Goal: Information Seeking & Learning: Learn about a topic

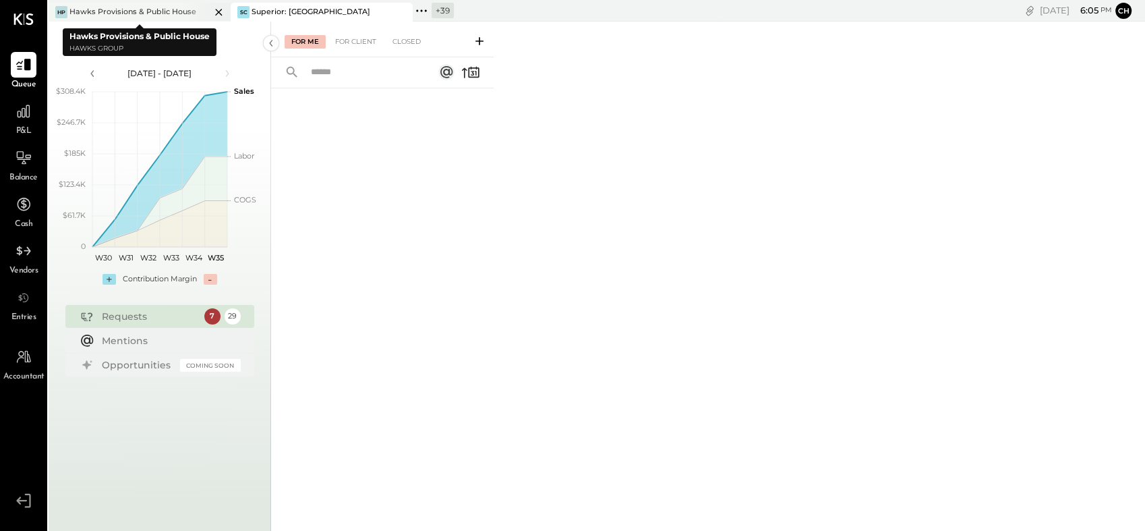
click at [217, 8] on icon at bounding box center [218, 12] width 17 height 16
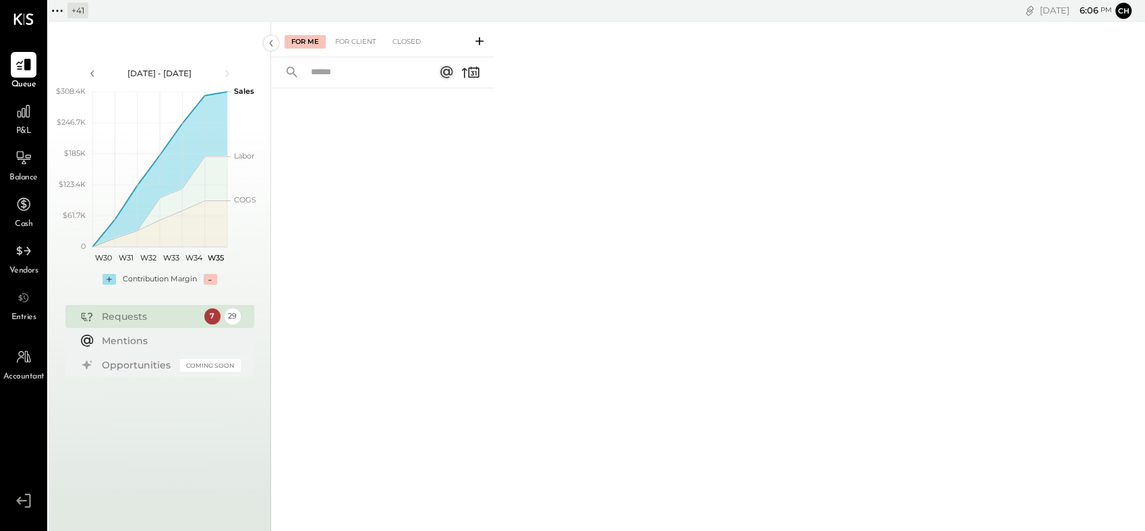
click at [54, 10] on icon at bounding box center [58, 11] width 18 height 18
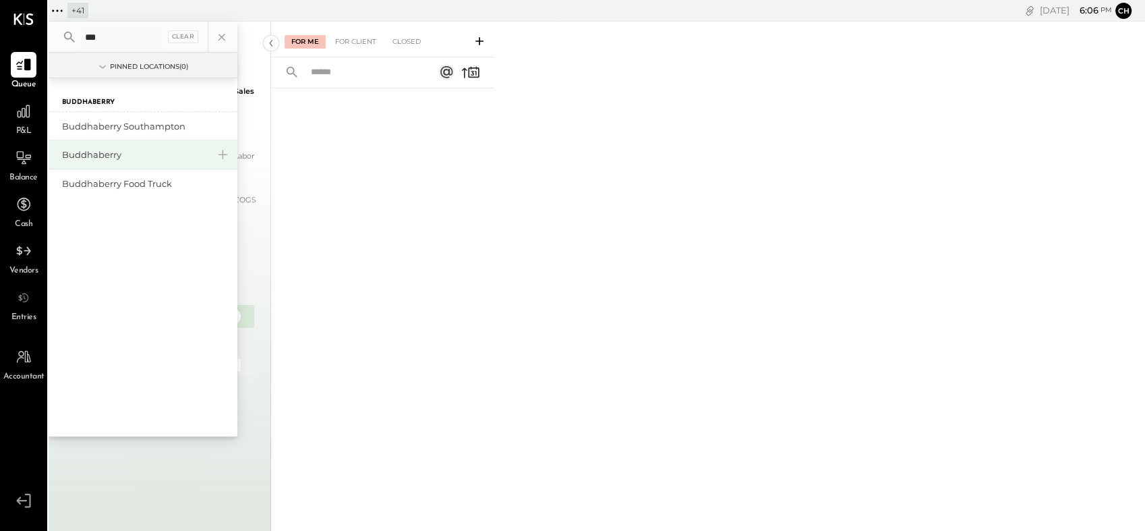
type input "***"
click at [84, 151] on div "Buddhaberry" at bounding box center [135, 154] width 146 height 13
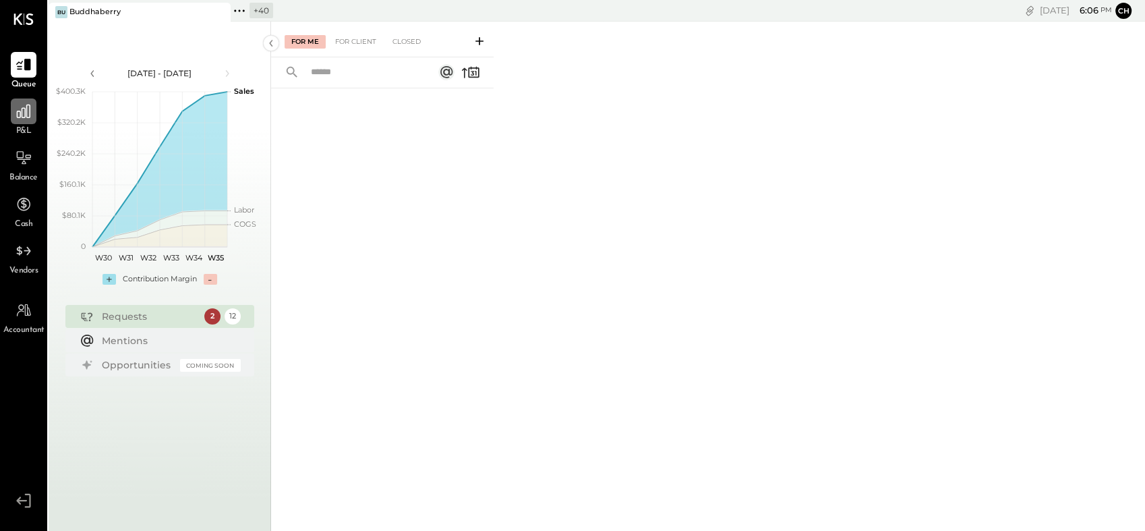
click at [24, 117] on icon at bounding box center [23, 111] width 13 height 13
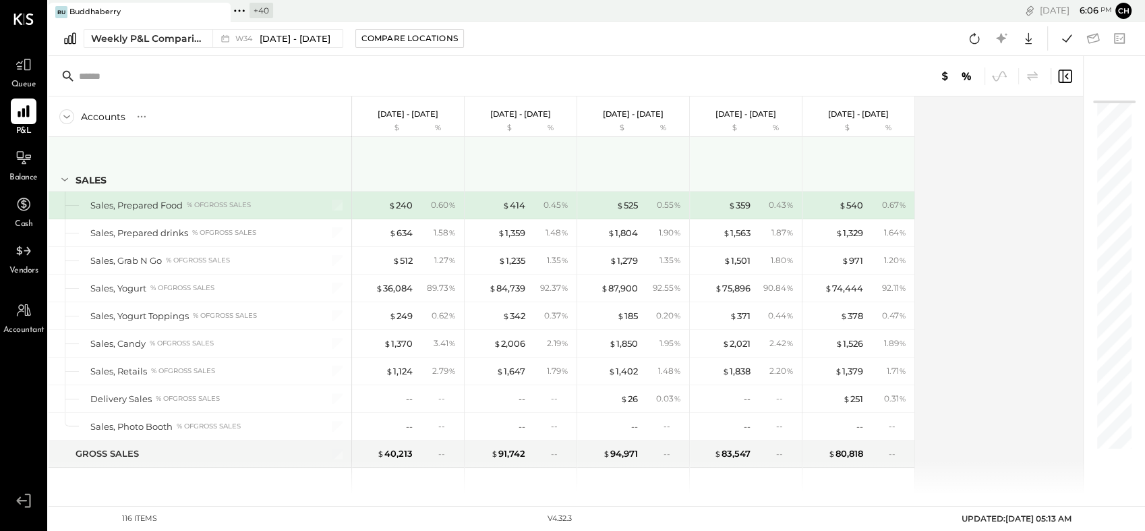
click at [239, 141] on div "SALES" at bounding box center [200, 164] width 303 height 54
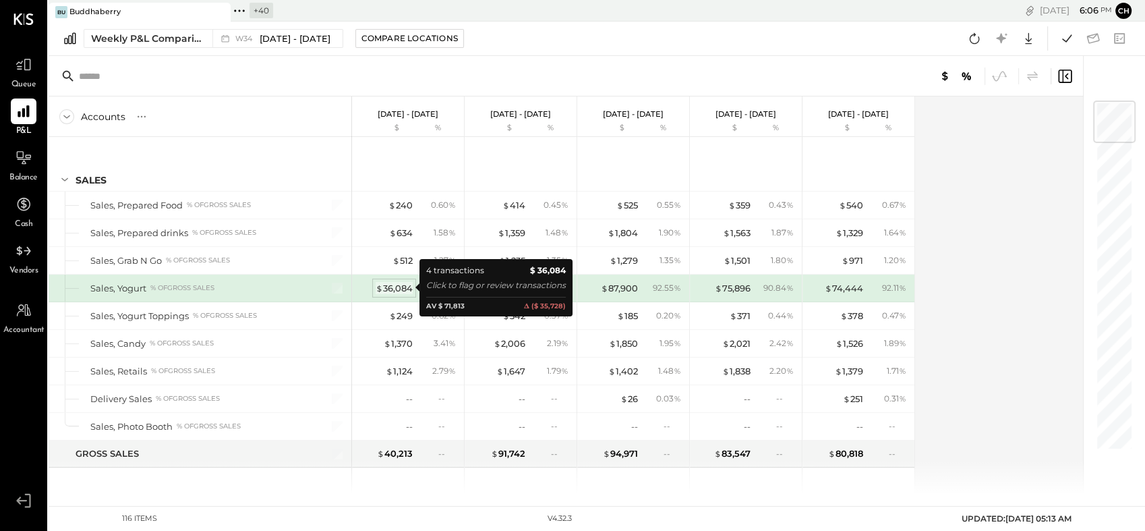
click at [389, 289] on div "$ 36,084" at bounding box center [394, 288] width 37 height 13
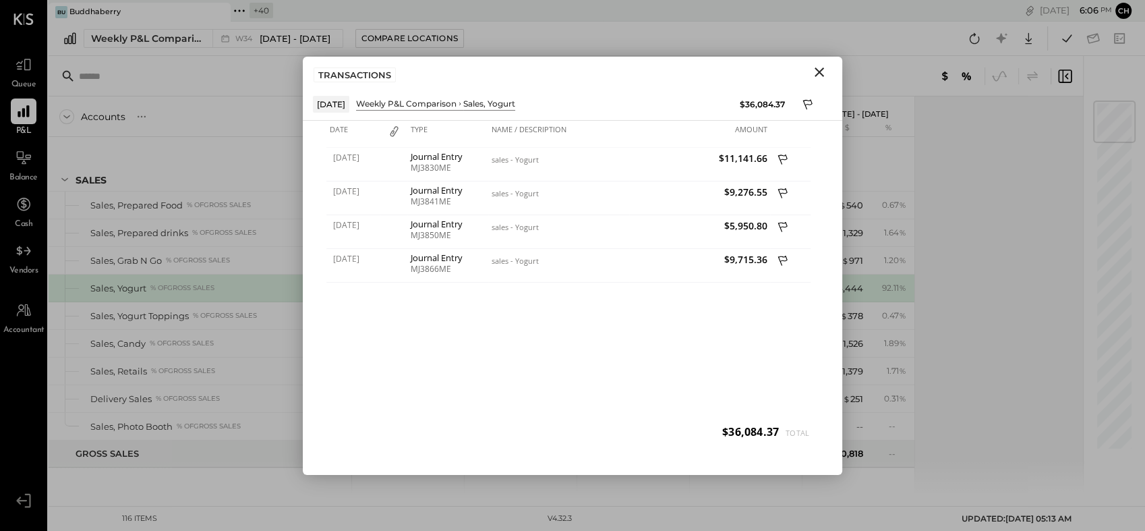
click at [821, 70] on icon "Close" at bounding box center [819, 71] width 9 height 9
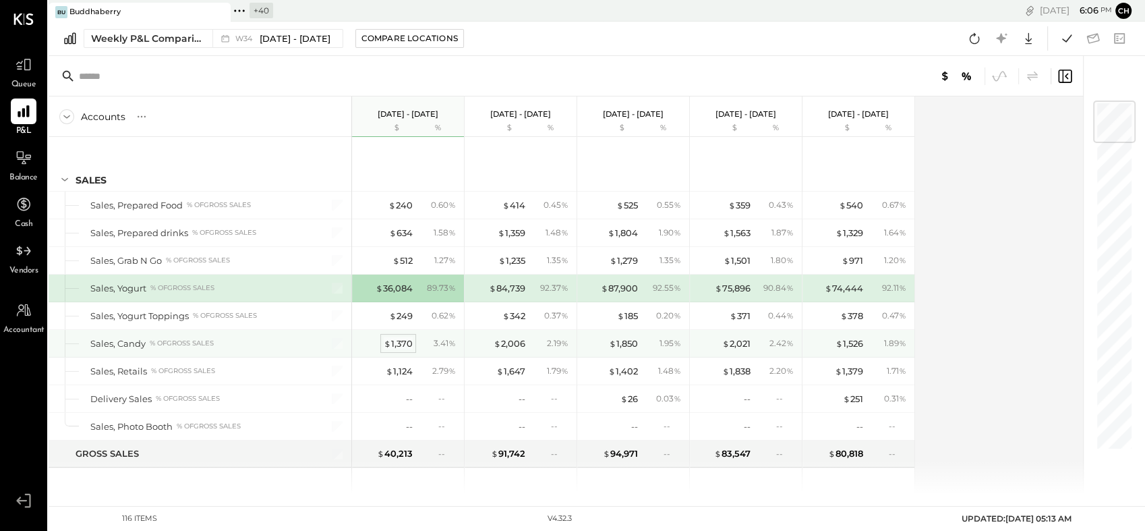
click at [404, 343] on div "$ 1,370" at bounding box center [398, 343] width 29 height 13
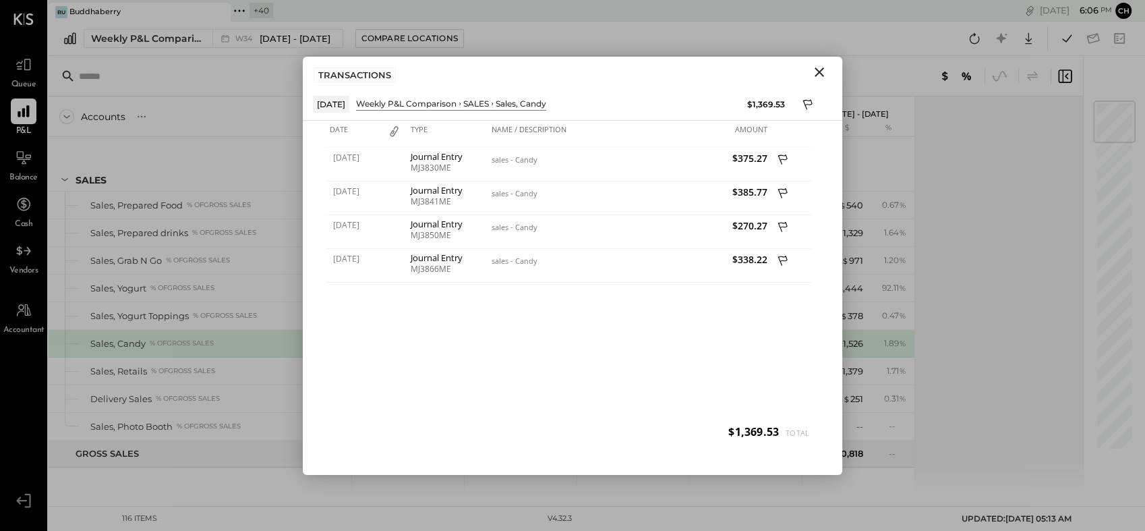
click at [816, 74] on icon "Close" at bounding box center [819, 72] width 16 height 16
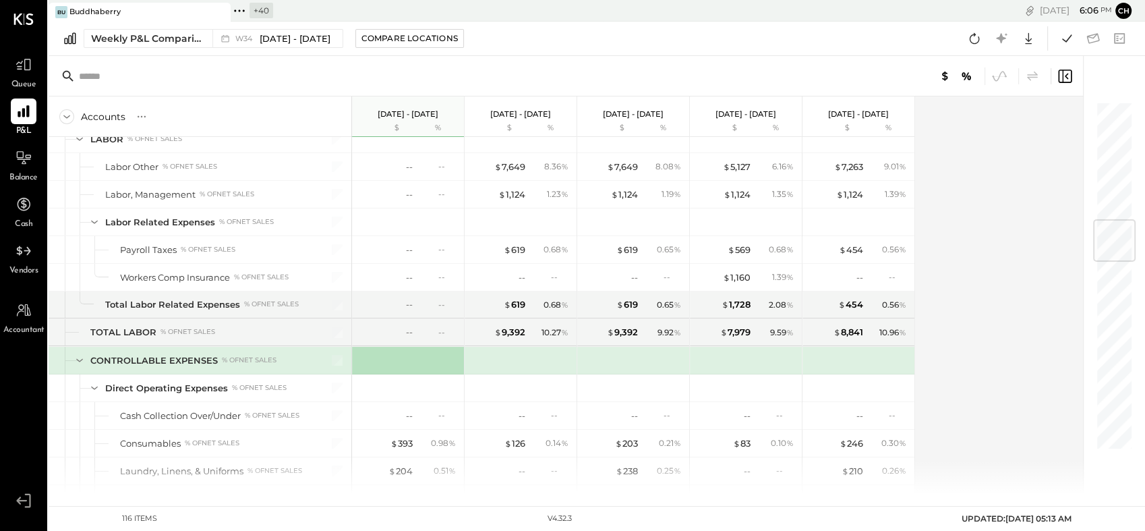
scroll to position [1004, 0]
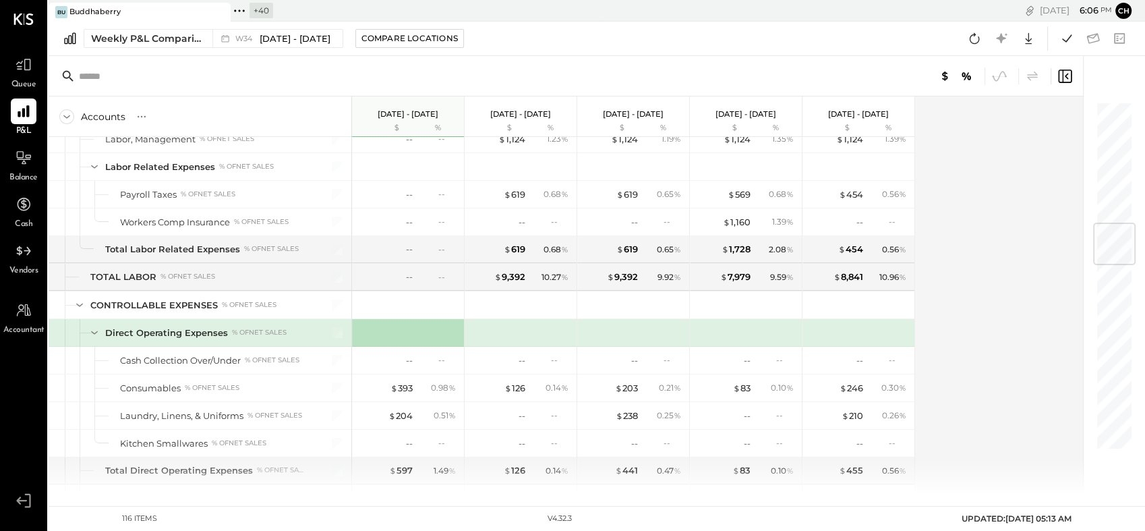
scroll to position [1170, 0]
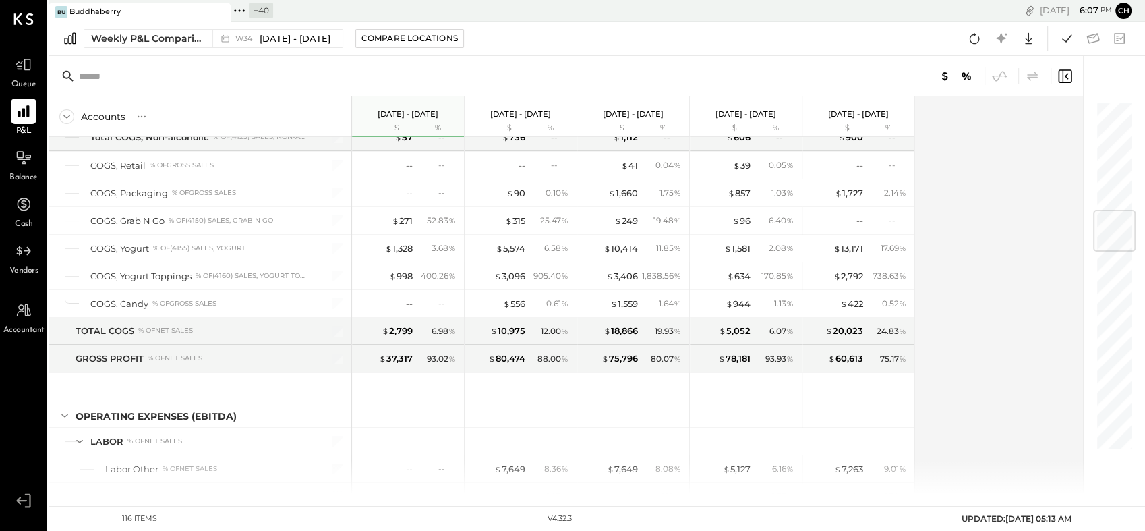
scroll to position [922, 0]
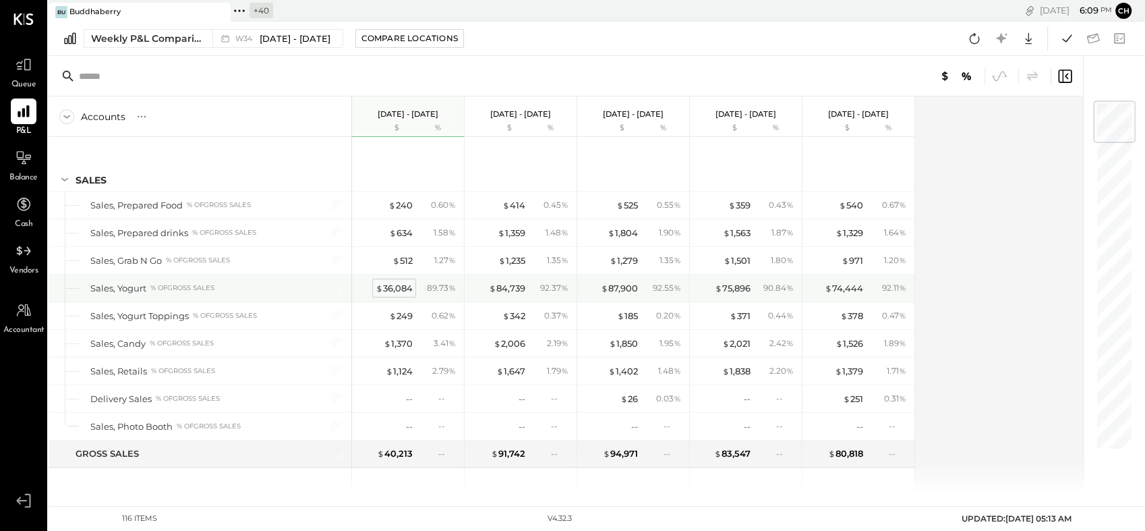
click at [397, 291] on div "$ 36,084" at bounding box center [394, 288] width 37 height 13
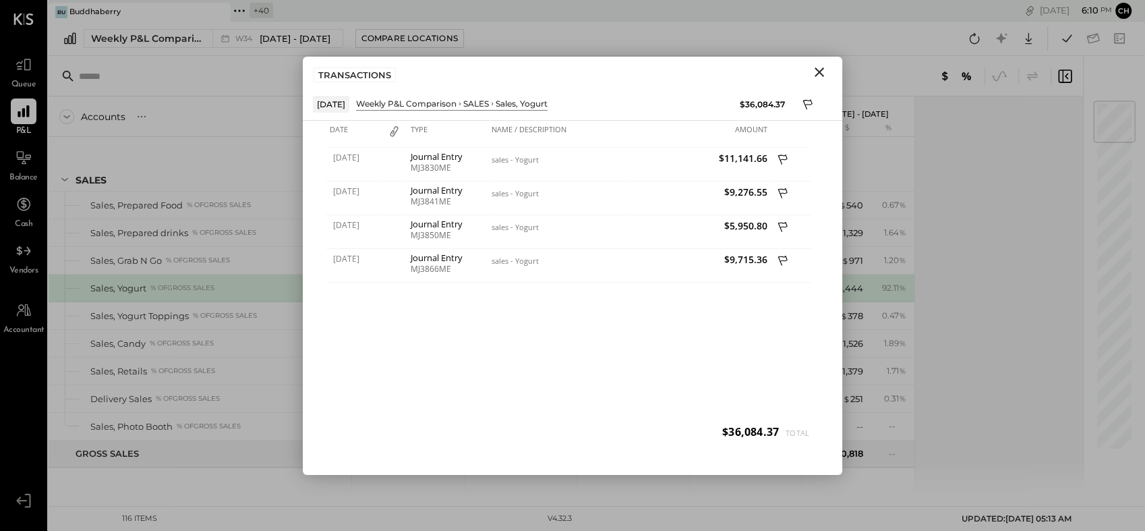
click at [816, 73] on icon "Close" at bounding box center [819, 72] width 16 height 16
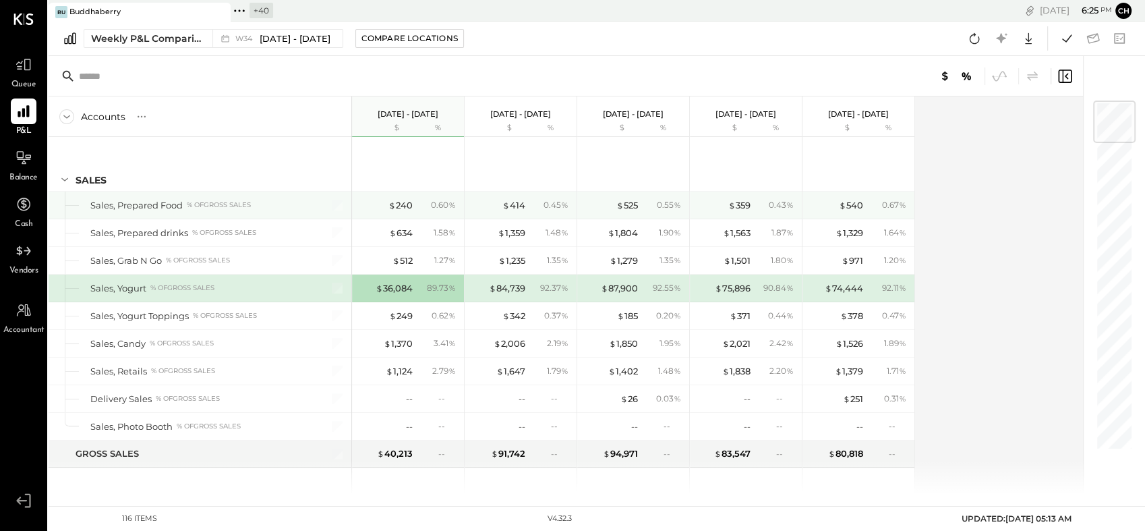
click at [394, 212] on div "$ 240 0.60 %" at bounding box center [409, 205] width 101 height 27
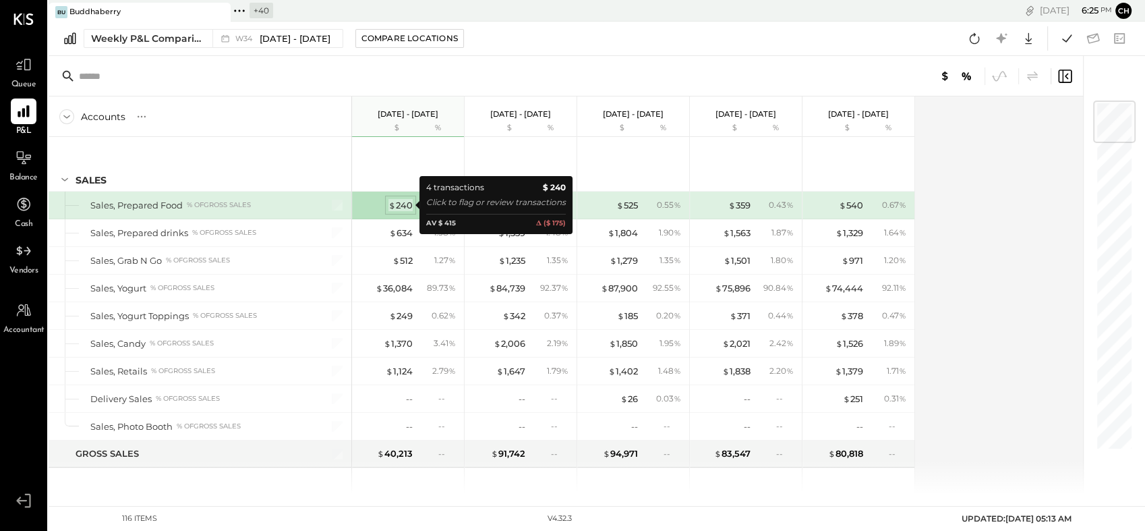
click at [393, 207] on span "$" at bounding box center [392, 205] width 7 height 11
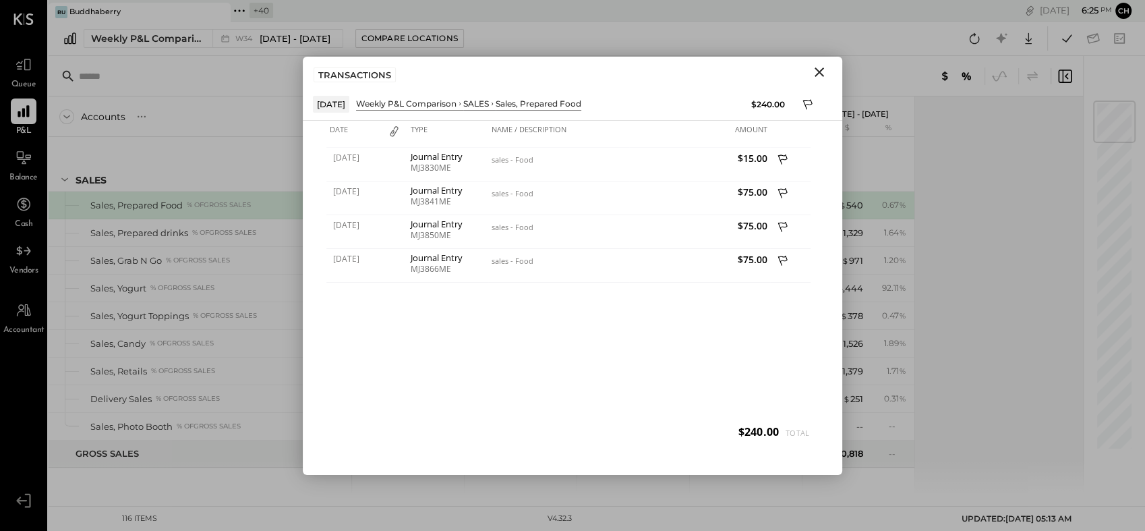
click at [816, 67] on icon "Close" at bounding box center [819, 72] width 16 height 16
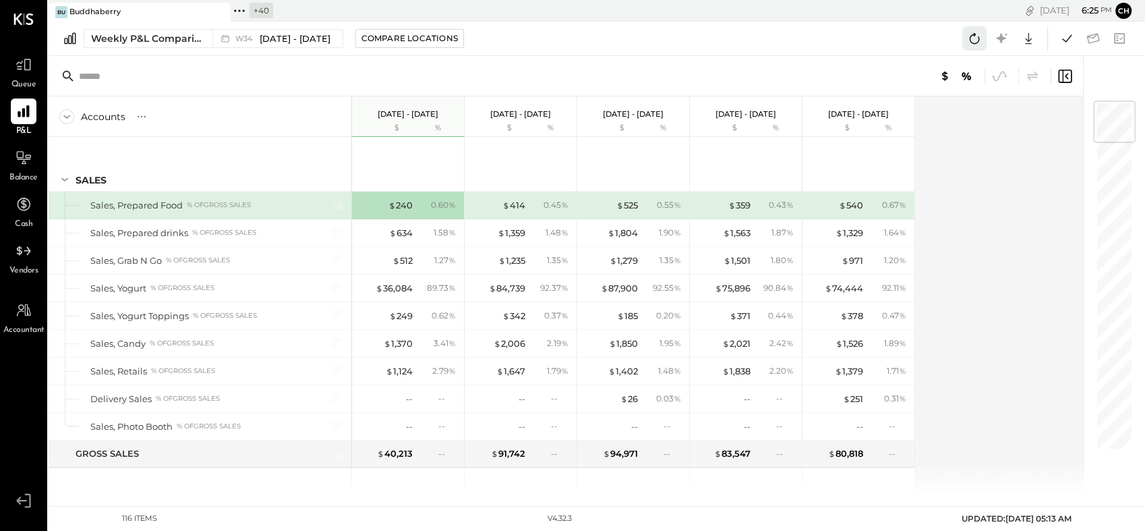
click at [974, 40] on icon at bounding box center [975, 39] width 18 height 18
click at [986, 220] on div "Accounts S % GL [DATE] - [DATE] $ % [DATE] - [DATE] $ % [DATE] - [DATE] $ % [DA…" at bounding box center [567, 294] width 1037 height 397
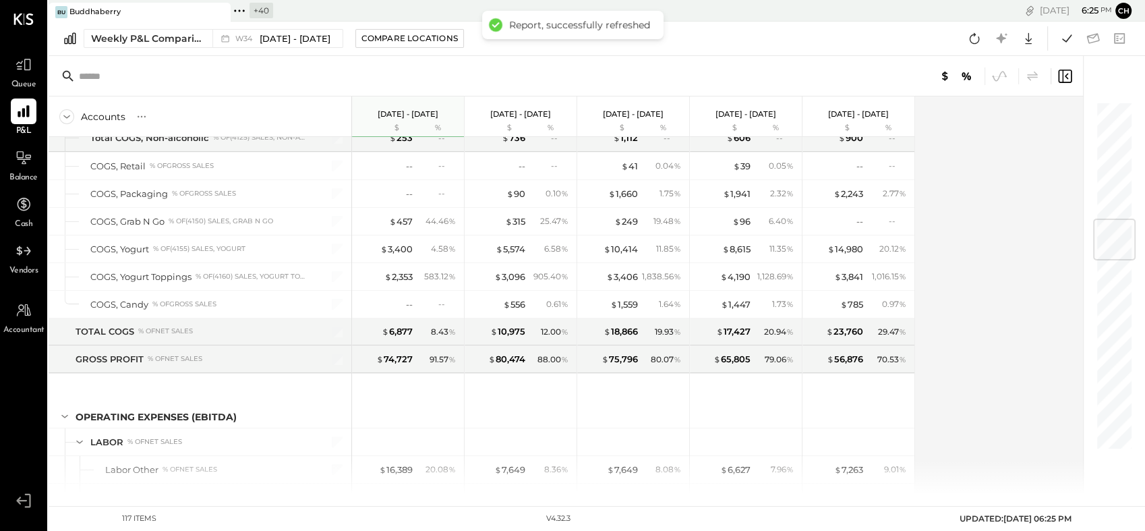
scroll to position [1004, 0]
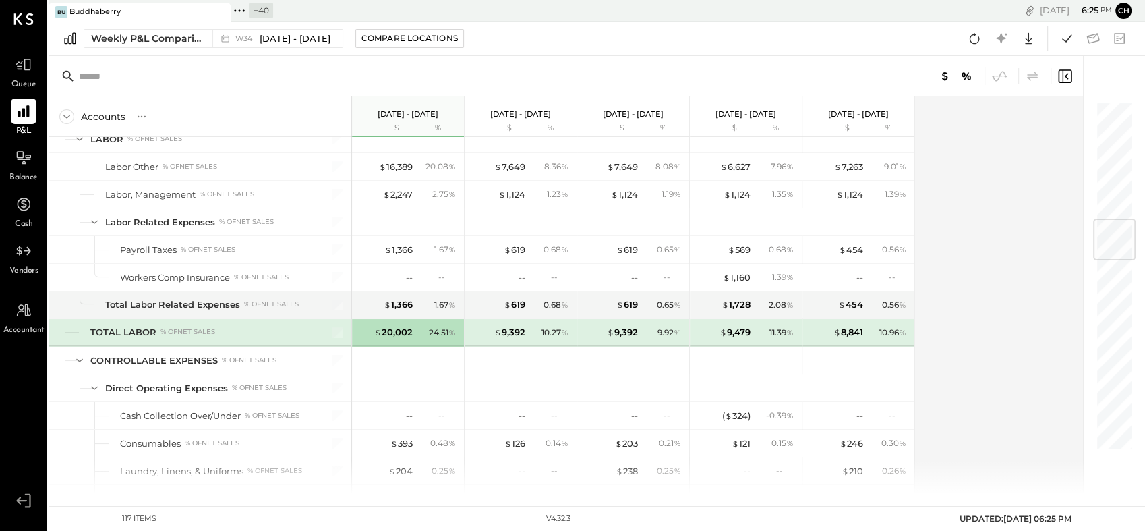
click at [929, 198] on div "Accounts S % GL [DATE] - [DATE] $ % [DATE] - [DATE] $ % [DATE] - [DATE] $ % [DA…" at bounding box center [567, 294] width 1037 height 397
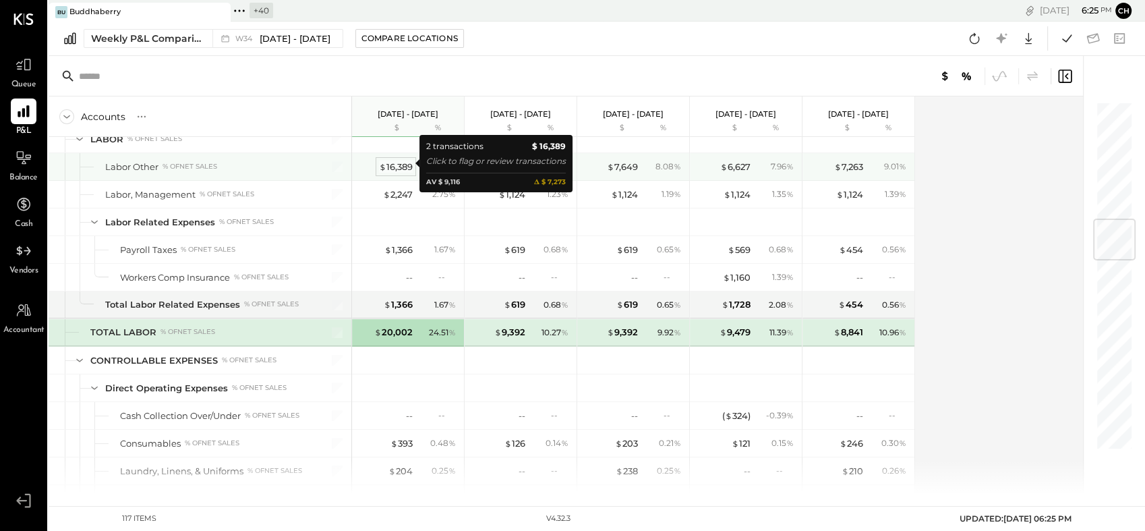
click at [398, 166] on div "$ 16,389" at bounding box center [396, 167] width 34 height 13
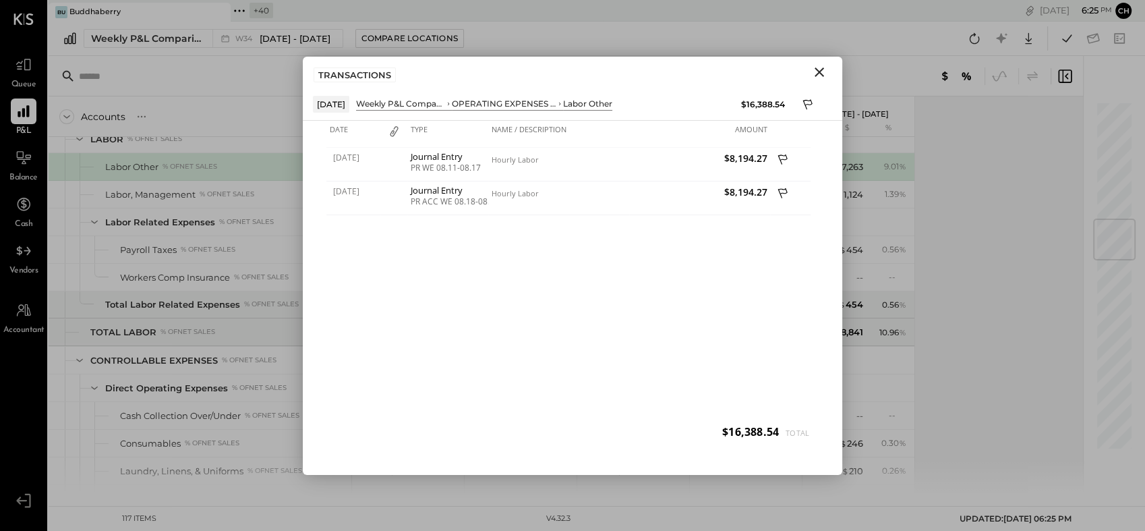
click at [820, 74] on icon "Close" at bounding box center [819, 72] width 16 height 16
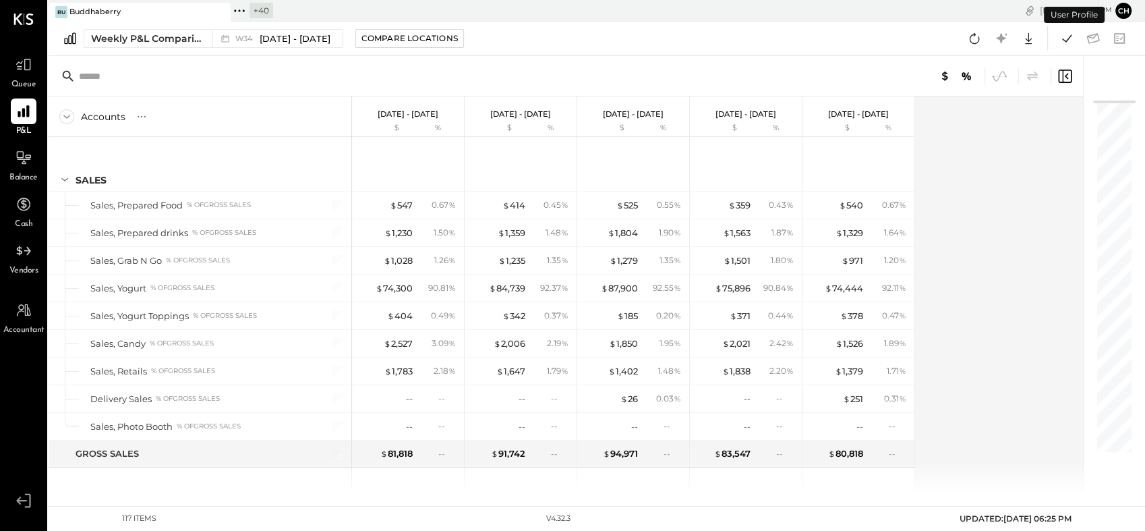
scroll to position [839, 0]
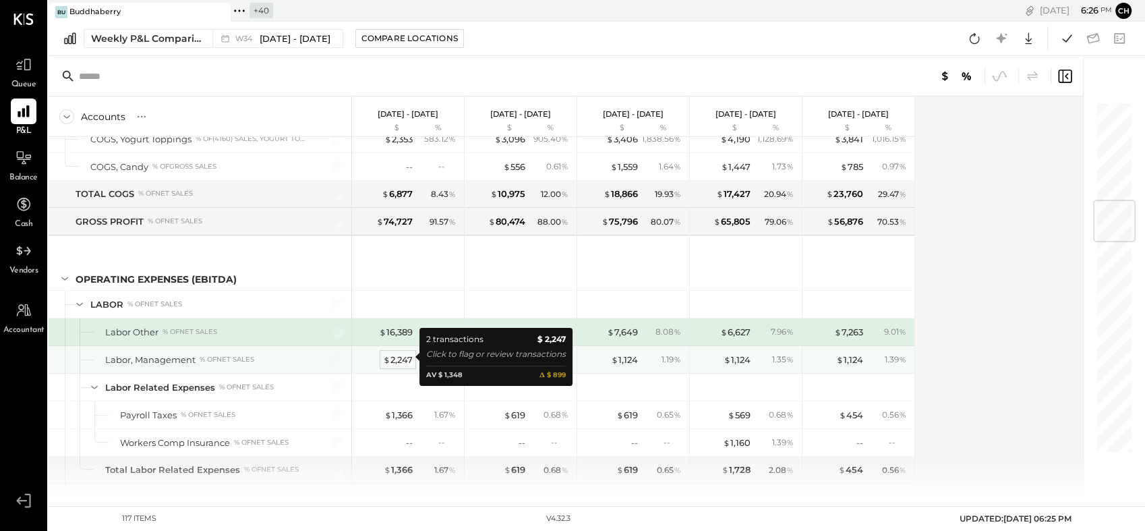
click at [397, 359] on div "$ 2,247" at bounding box center [398, 359] width 30 height 13
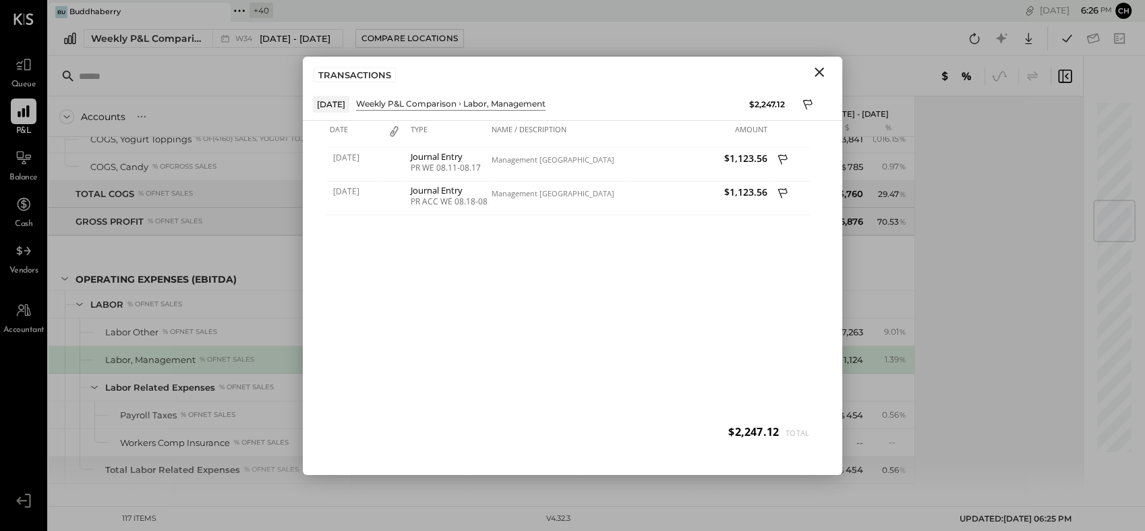
click at [820, 69] on icon "Close" at bounding box center [819, 72] width 16 height 16
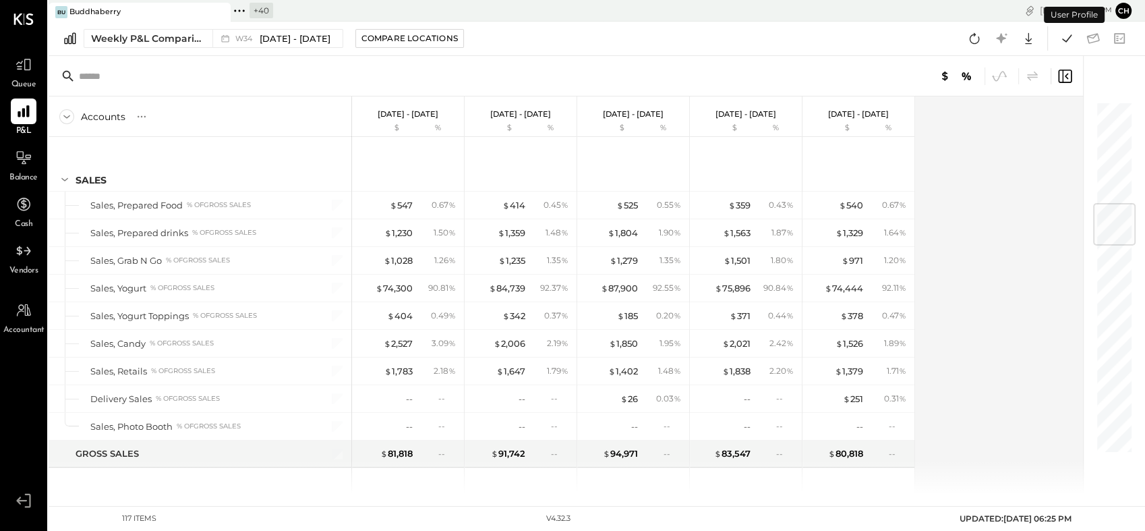
scroll to position [867, 0]
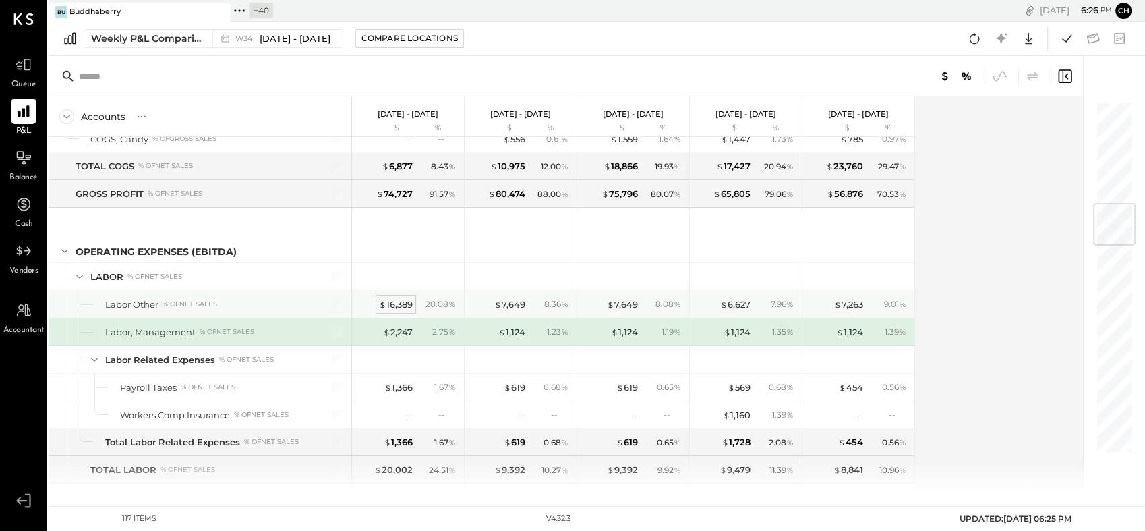
click at [396, 302] on div "$ 16,389" at bounding box center [396, 304] width 34 height 13
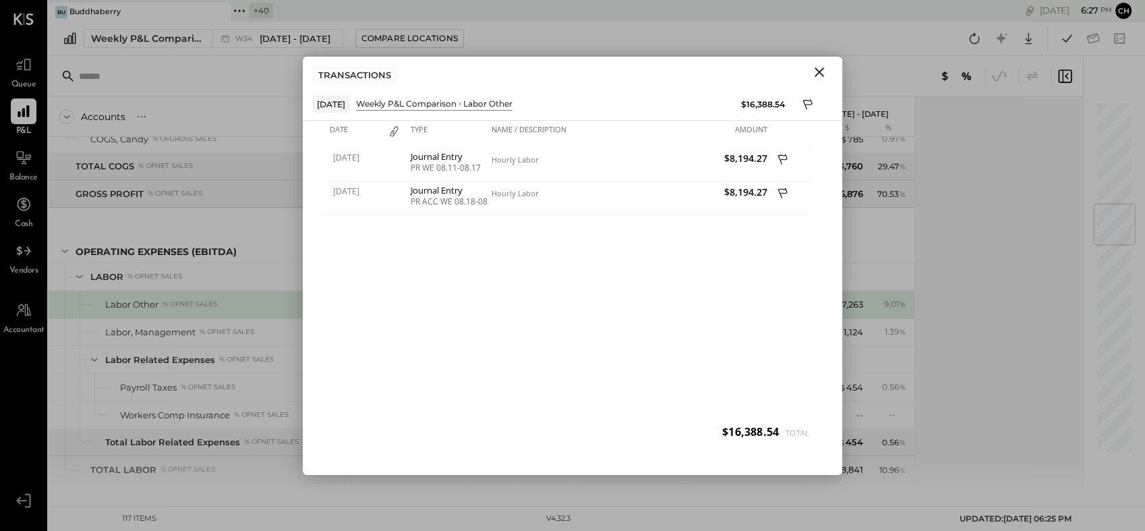
click at [815, 66] on icon "Close" at bounding box center [819, 72] width 16 height 16
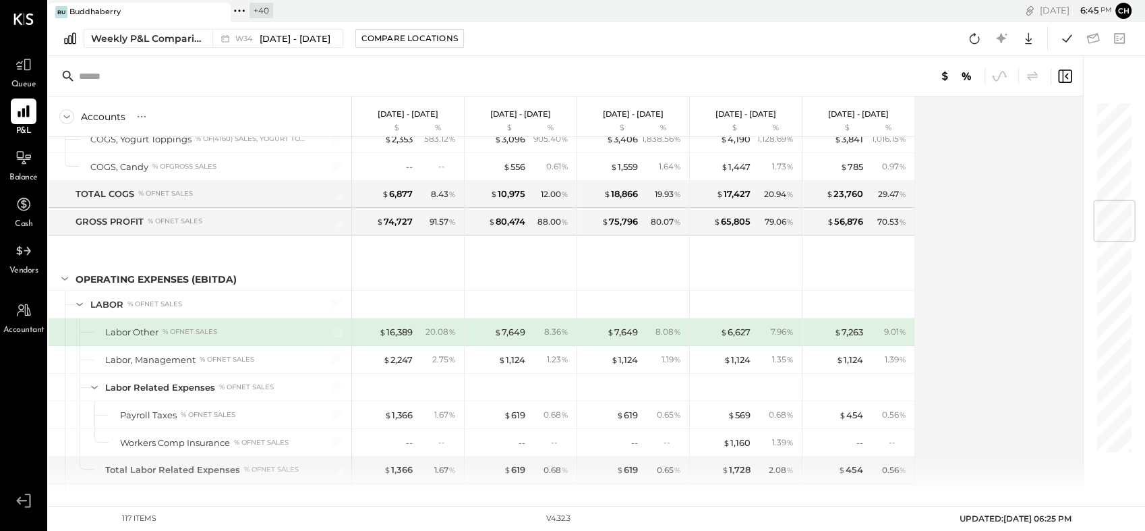
scroll to position [811, 0]
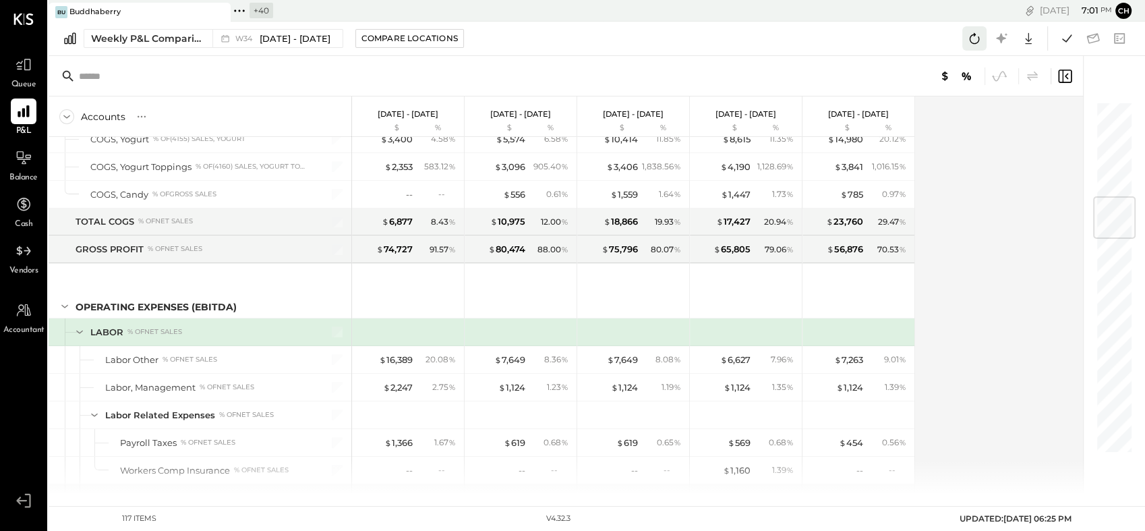
click at [971, 40] on icon at bounding box center [975, 38] width 10 height 11
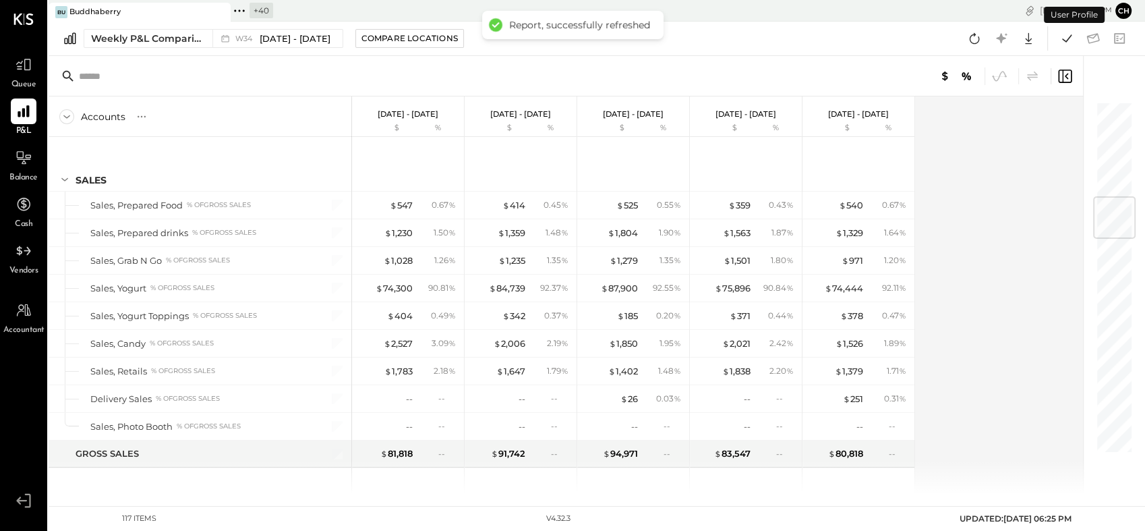
scroll to position [811, 0]
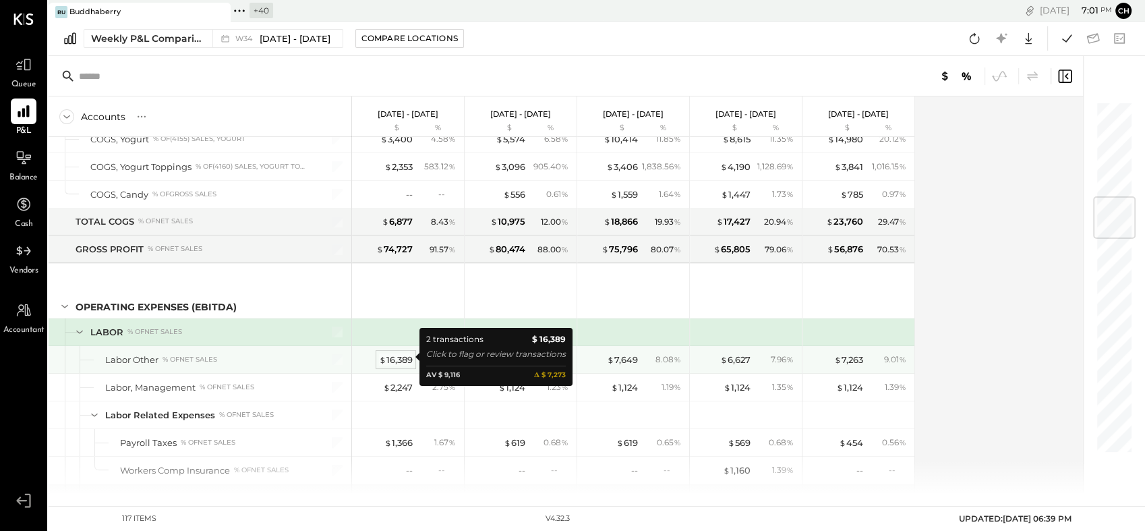
click at [410, 358] on div "$ 16,389" at bounding box center [396, 359] width 34 height 13
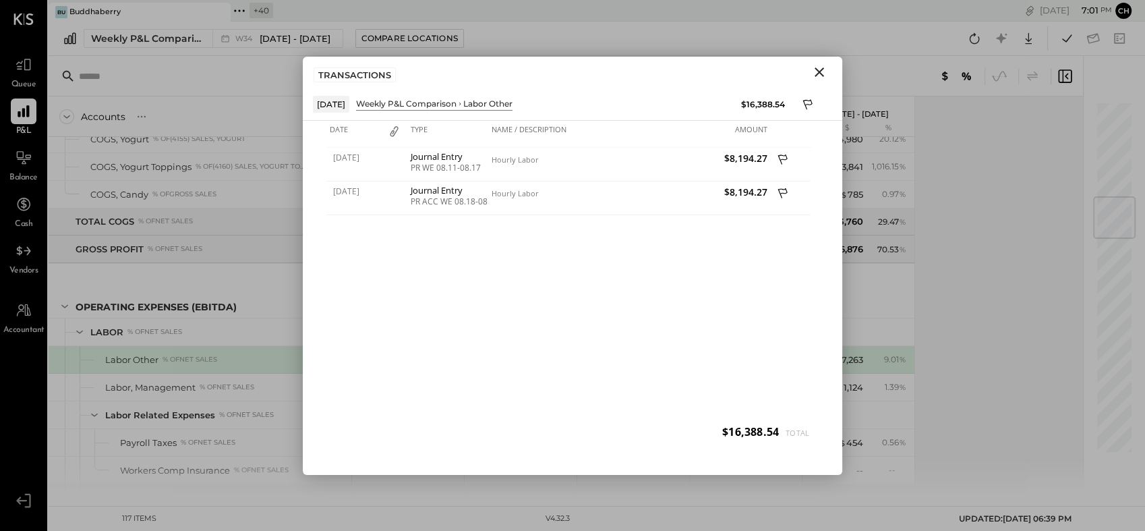
click at [822, 73] on icon "Close" at bounding box center [819, 72] width 16 height 16
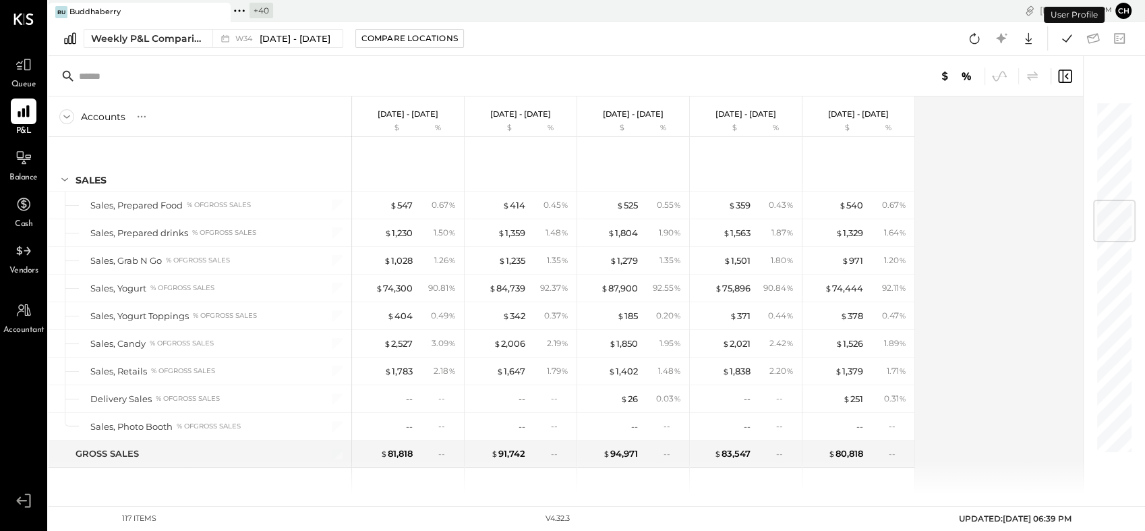
scroll to position [839, 0]
